Goal: Find specific page/section

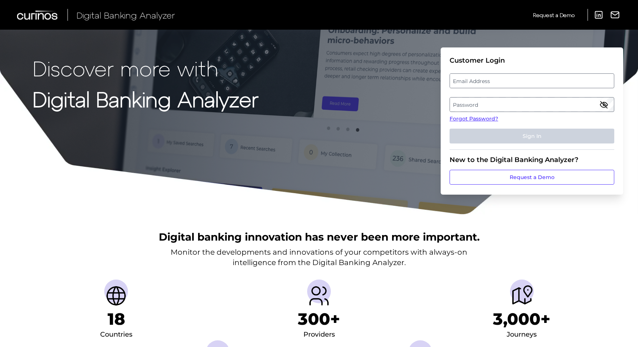
click at [486, 88] on div "Email Address" at bounding box center [532, 80] width 165 height 15
click at [486, 84] on label "Email Address" at bounding box center [532, 80] width 164 height 13
click at [486, 84] on input "email" at bounding box center [532, 80] width 165 height 15
type input "[EMAIL_ADDRESS][DOMAIN_NAME]"
click at [454, 109] on label "Password" at bounding box center [532, 104] width 164 height 13
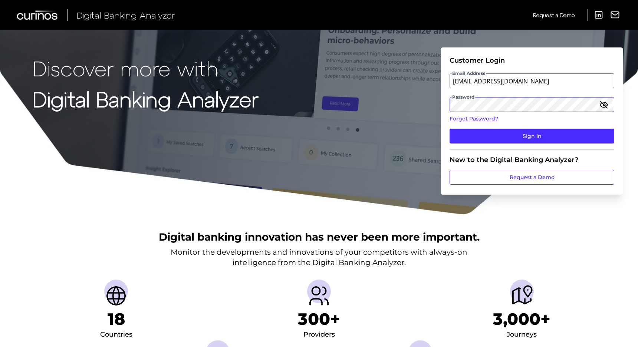
click at [450, 129] on button "Sign In" at bounding box center [532, 136] width 165 height 15
